Goal: Task Accomplishment & Management: Use online tool/utility

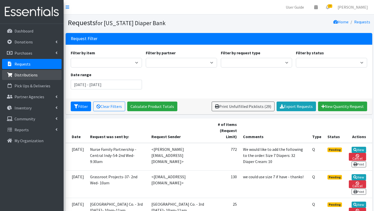
click at [38, 76] on link "Distributions" at bounding box center [32, 75] width 60 height 10
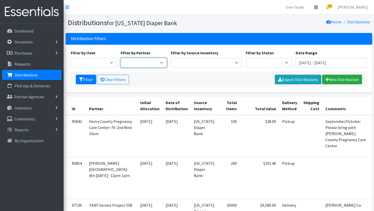
click at [156, 64] on select "ARC Boone and Hendricks County WIC Babies Basic Needs Northern Indiana Baby Ble…" at bounding box center [144, 63] width 46 height 10
select select "6407"
click at [121, 58] on select "ARC Boone and Hendricks County WIC Babies Basic Needs Northern Indiana Baby Ble…" at bounding box center [144, 63] width 46 height 10
click at [327, 66] on input "[DATE] - [DATE]" at bounding box center [330, 63] width 71 height 10
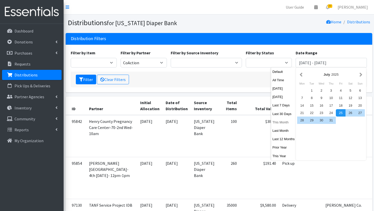
click at [286, 122] on button "This Month" at bounding box center [283, 122] width 25 height 7
type input "September 1, 2025 - September 30, 2025"
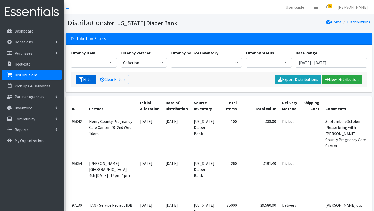
click at [89, 82] on button "Filter" at bounding box center [86, 80] width 20 height 10
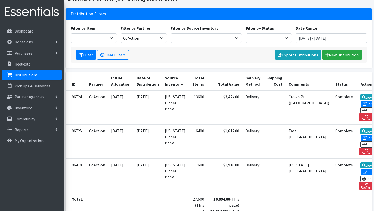
scroll to position [31, 0]
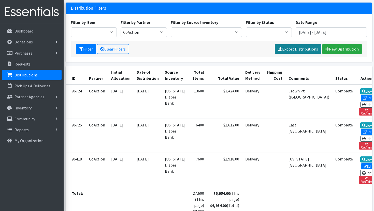
click at [314, 49] on link "Export Distributions" at bounding box center [298, 49] width 47 height 10
